Goal: Navigation & Orientation: Understand site structure

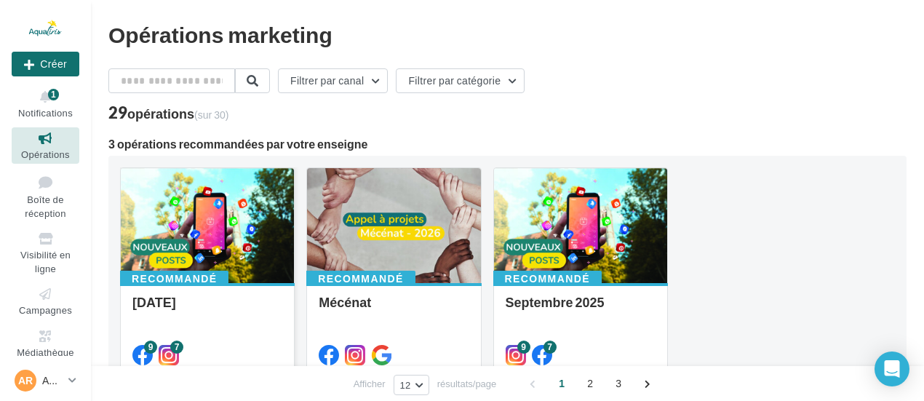
click at [228, 251] on div at bounding box center [207, 226] width 173 height 116
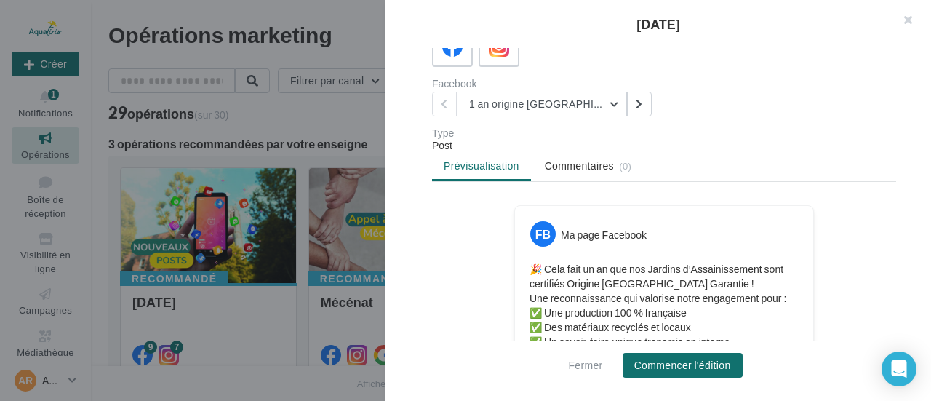
scroll to position [108, 0]
click at [611, 103] on button "1 an origine [GEOGRAPHIC_DATA]" at bounding box center [542, 105] width 170 height 25
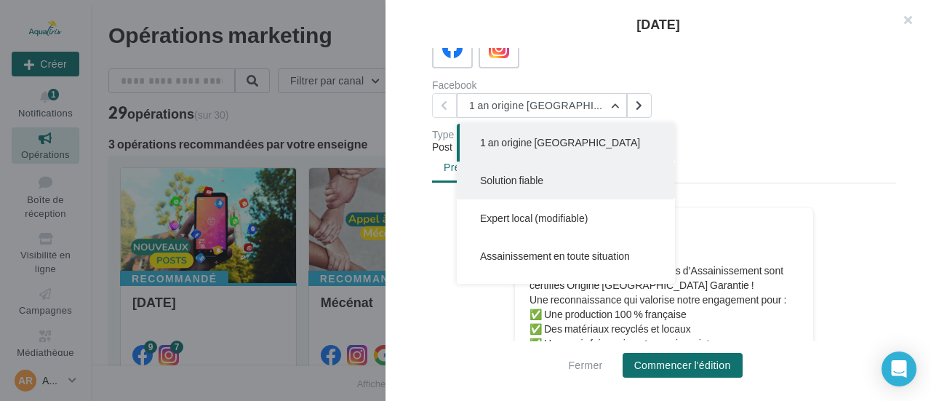
click at [594, 182] on button "Solution fiable" at bounding box center [566, 180] width 218 height 38
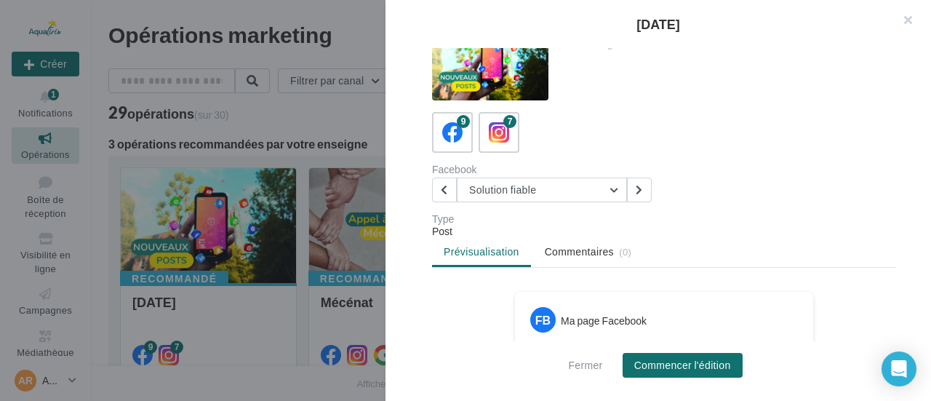
scroll to position [0, 0]
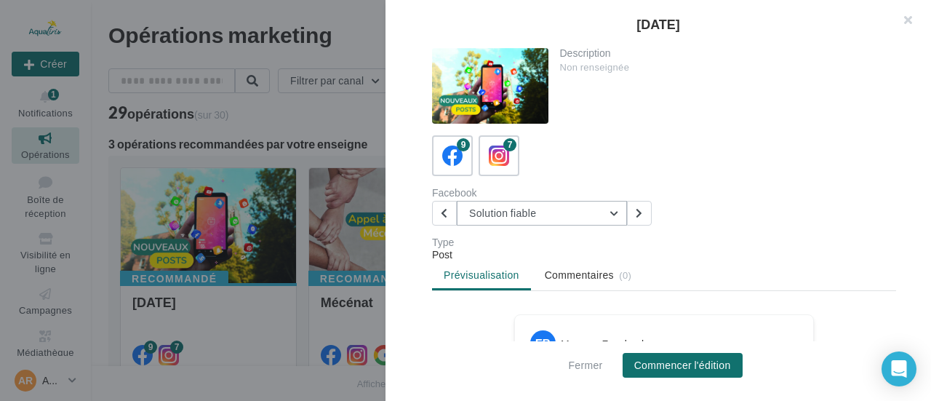
click at [613, 212] on button "Solution fiable" at bounding box center [542, 213] width 170 height 25
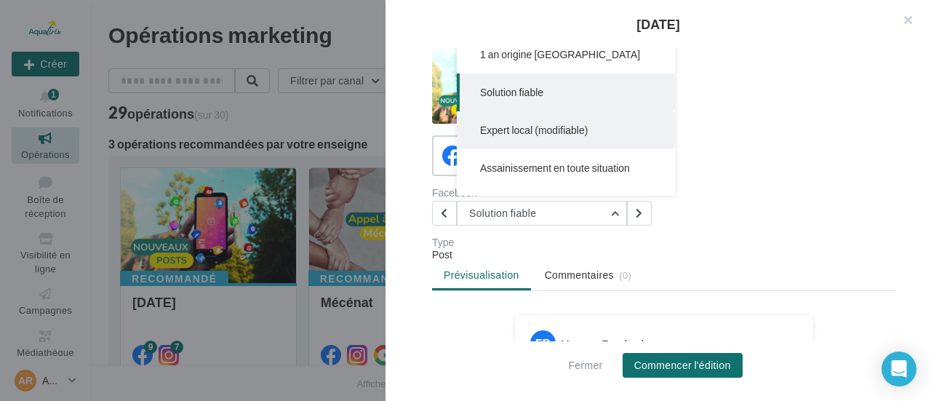
click at [595, 127] on button "Expert local (modifiable)" at bounding box center [566, 130] width 218 height 38
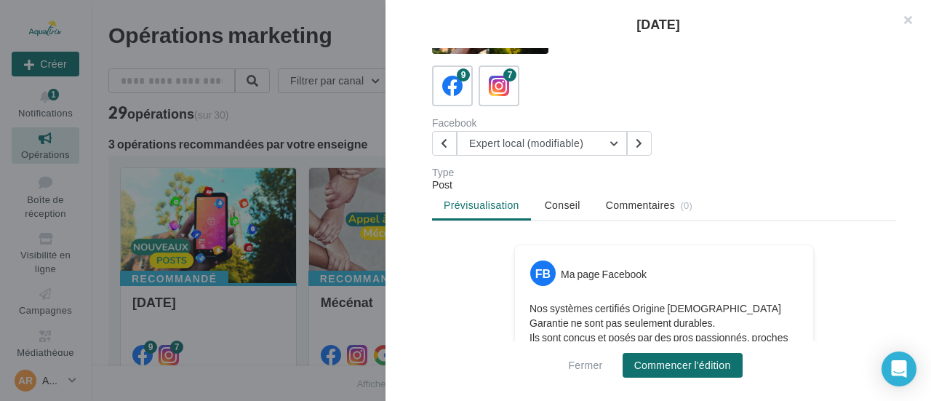
scroll to position [41, 0]
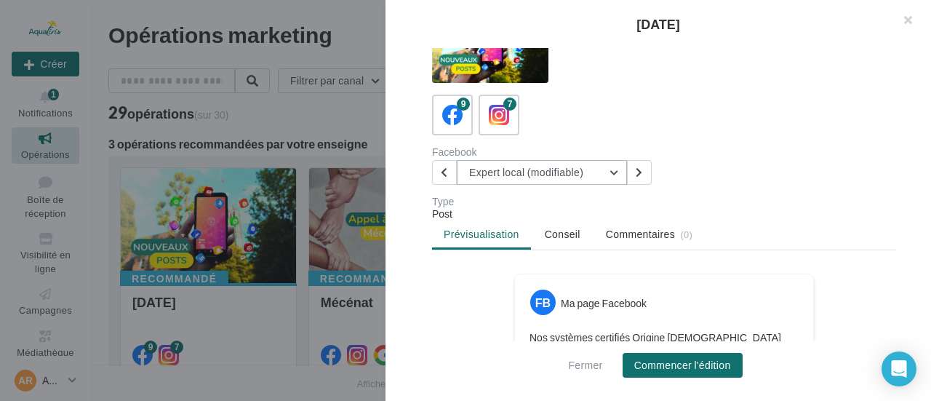
click at [605, 177] on button "Expert local (modifiable)" at bounding box center [542, 172] width 170 height 25
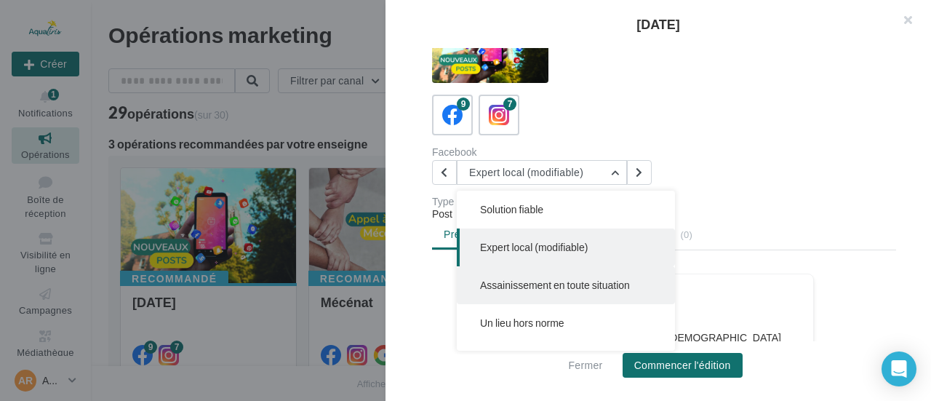
click at [554, 290] on span "Assainissement en toute situation" at bounding box center [555, 285] width 150 height 12
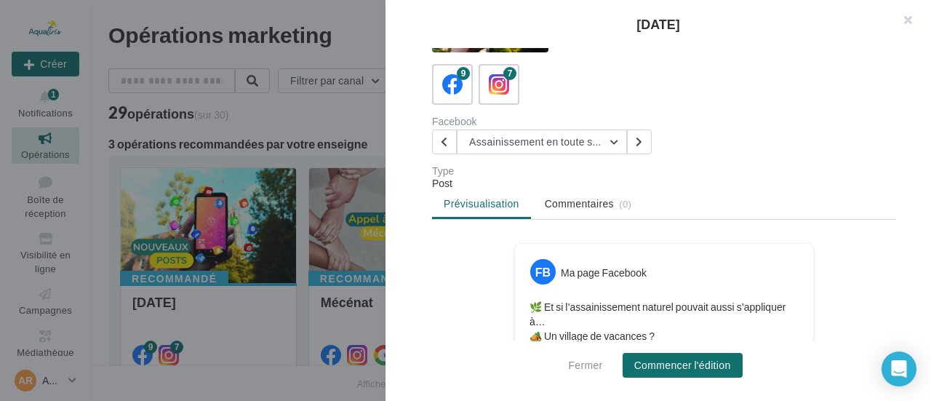
scroll to position [70, 0]
click at [597, 136] on button "Assainissement en toute situation" at bounding box center [542, 143] width 170 height 25
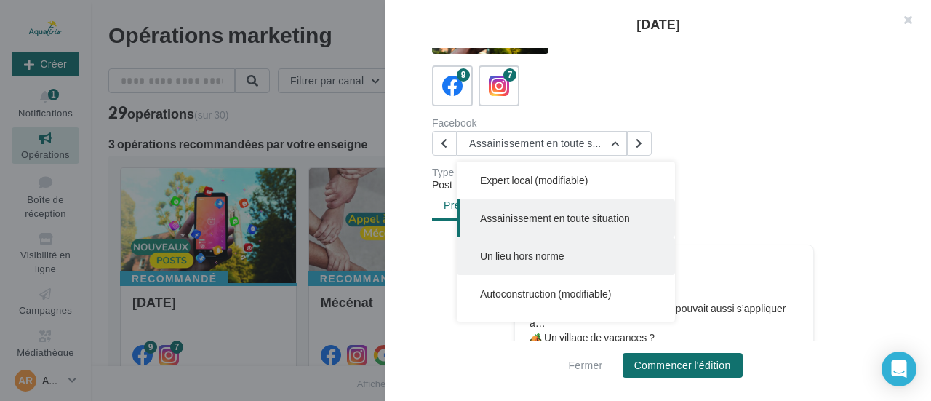
click at [531, 261] on span "Un lieu hors norme" at bounding box center [522, 256] width 84 height 12
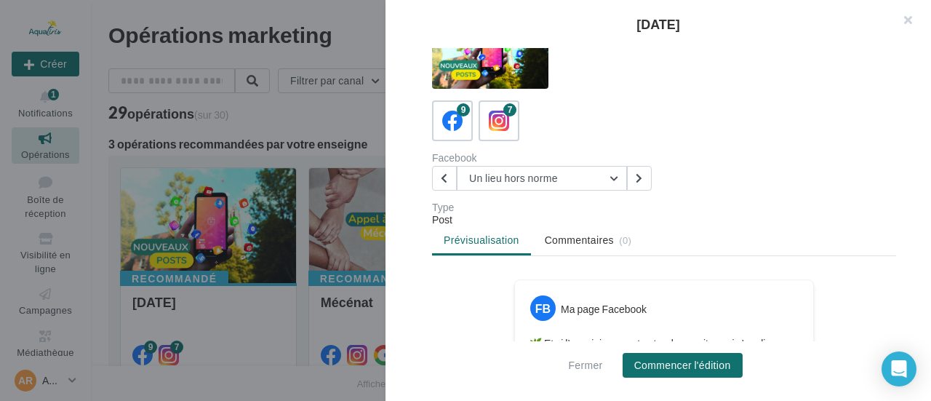
scroll to position [35, 0]
click at [597, 174] on button "Un lieu hors norme" at bounding box center [542, 178] width 170 height 25
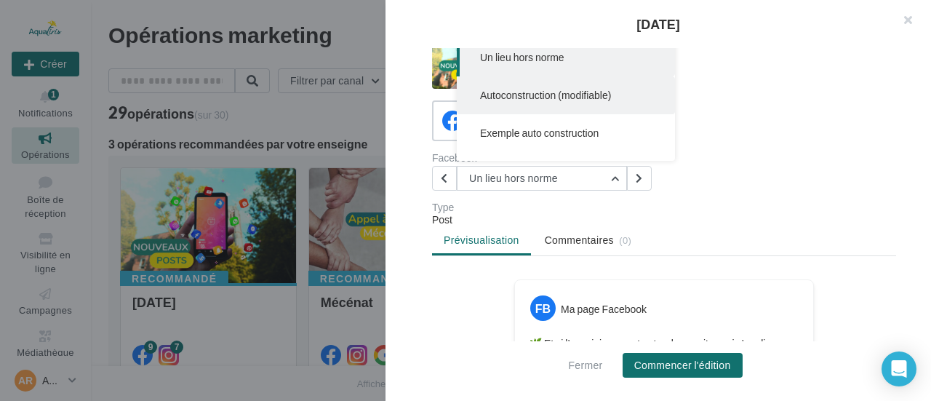
click at [569, 99] on span "Autoconstruction (modifiable)" at bounding box center [545, 95] width 131 height 12
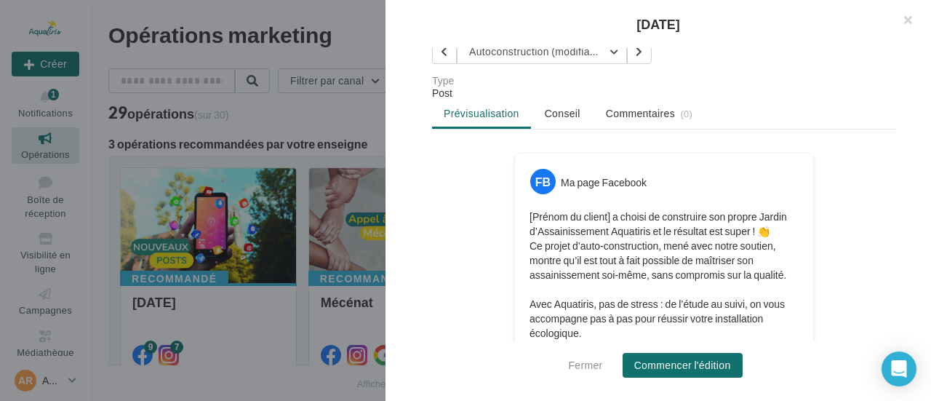
scroll to position [122, 0]
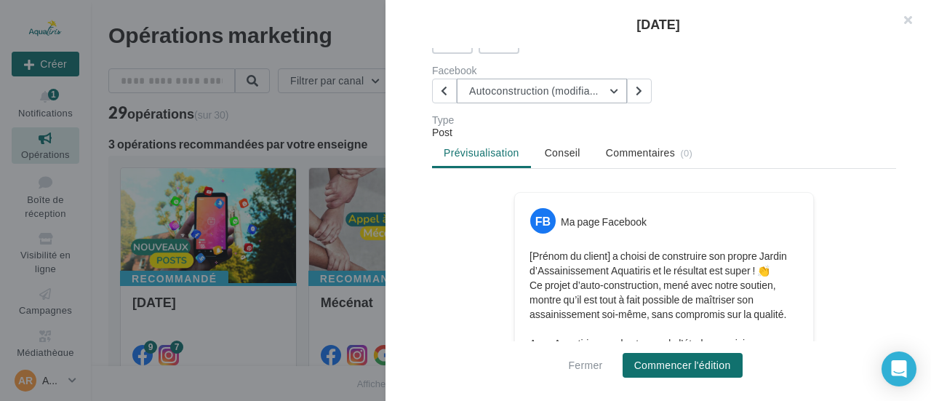
click at [617, 89] on button "Autoconstruction (modifiable)" at bounding box center [542, 91] width 170 height 25
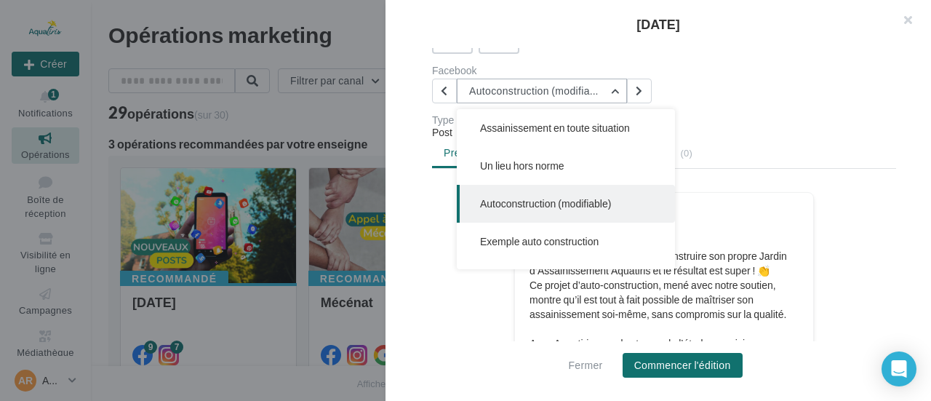
scroll to position [151, 0]
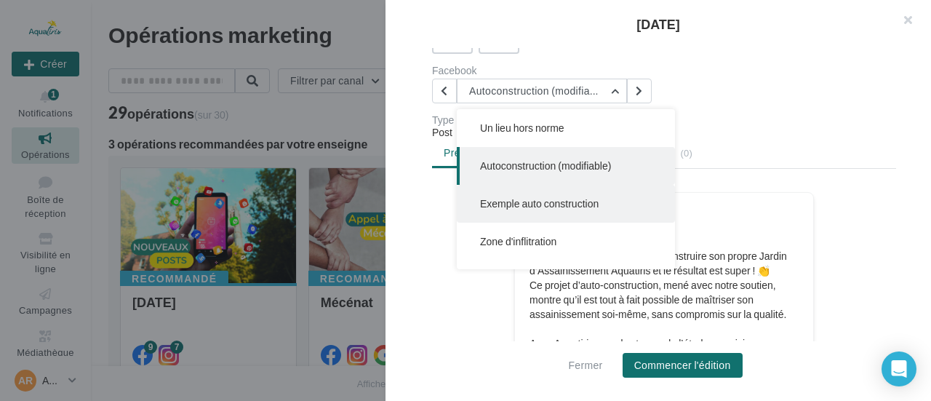
click at [566, 206] on span "Exemple auto construction" at bounding box center [539, 203] width 119 height 12
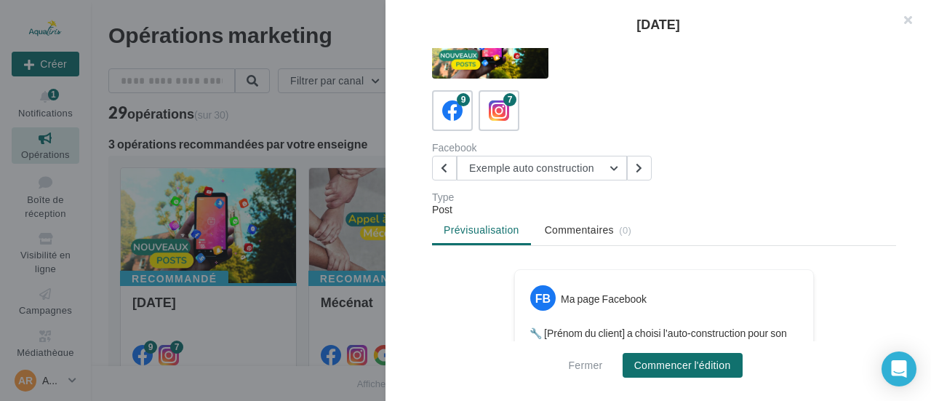
scroll to position [42, 0]
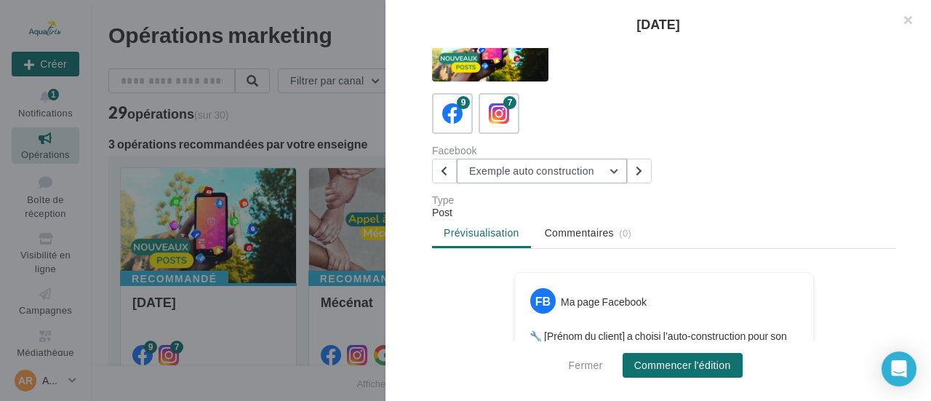
click at [608, 177] on button "Exemple auto construction" at bounding box center [542, 171] width 170 height 25
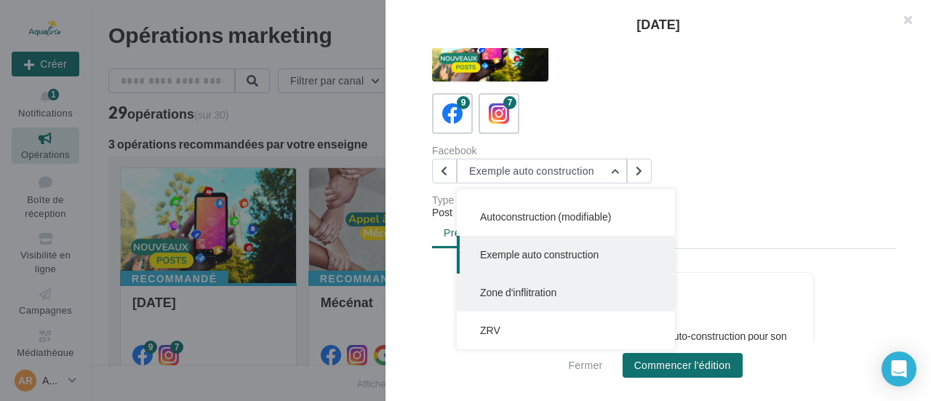
click at [544, 298] on span "Zone d'inflitration" at bounding box center [518, 292] width 76 height 12
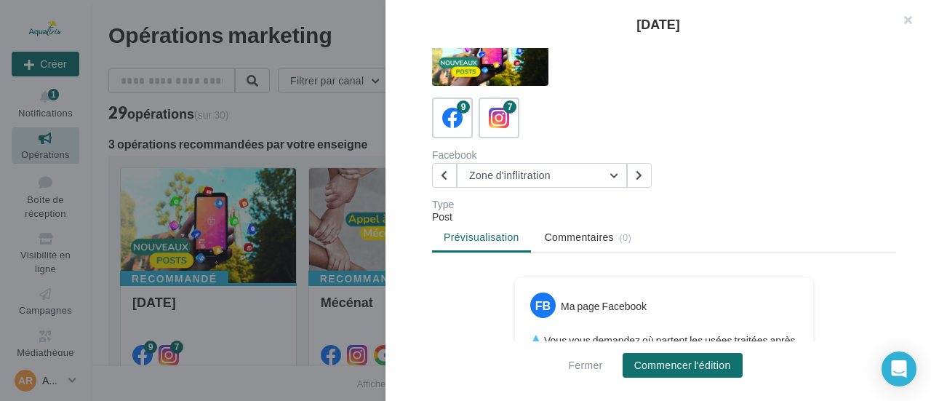
scroll to position [0, 0]
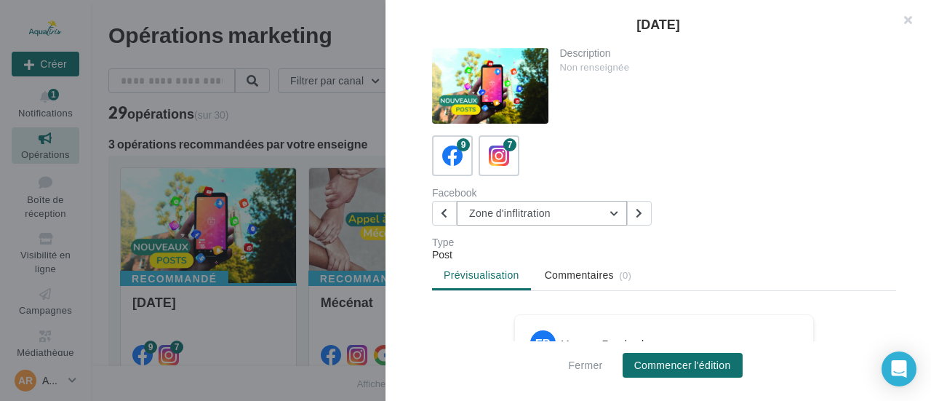
click at [592, 211] on button "Zone d'inflitration" at bounding box center [542, 213] width 170 height 25
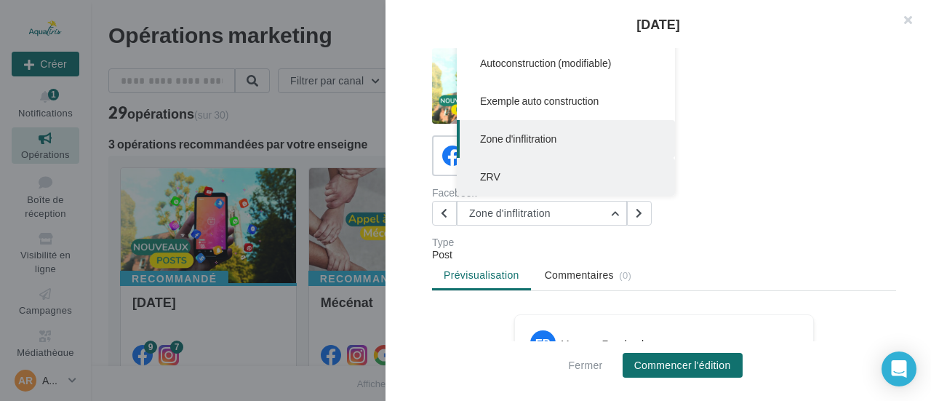
click at [547, 173] on button "ZRV" at bounding box center [566, 177] width 218 height 38
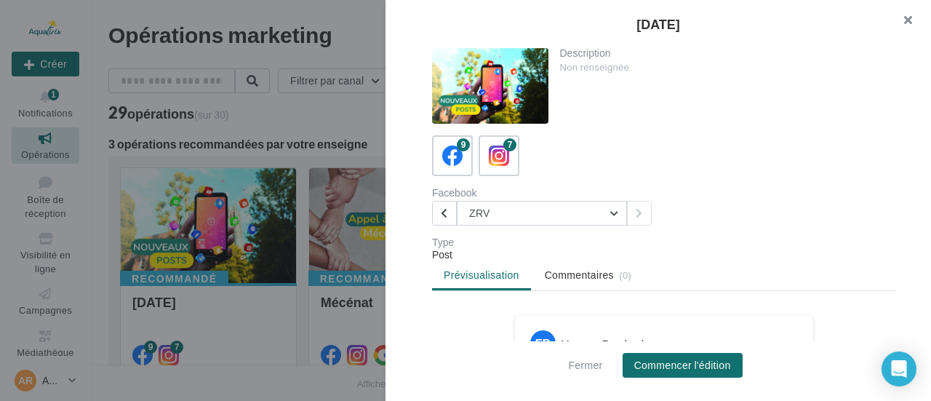
click at [908, 15] on button "button" at bounding box center [902, 22] width 58 height 44
